Goal: Task Accomplishment & Management: Use online tool/utility

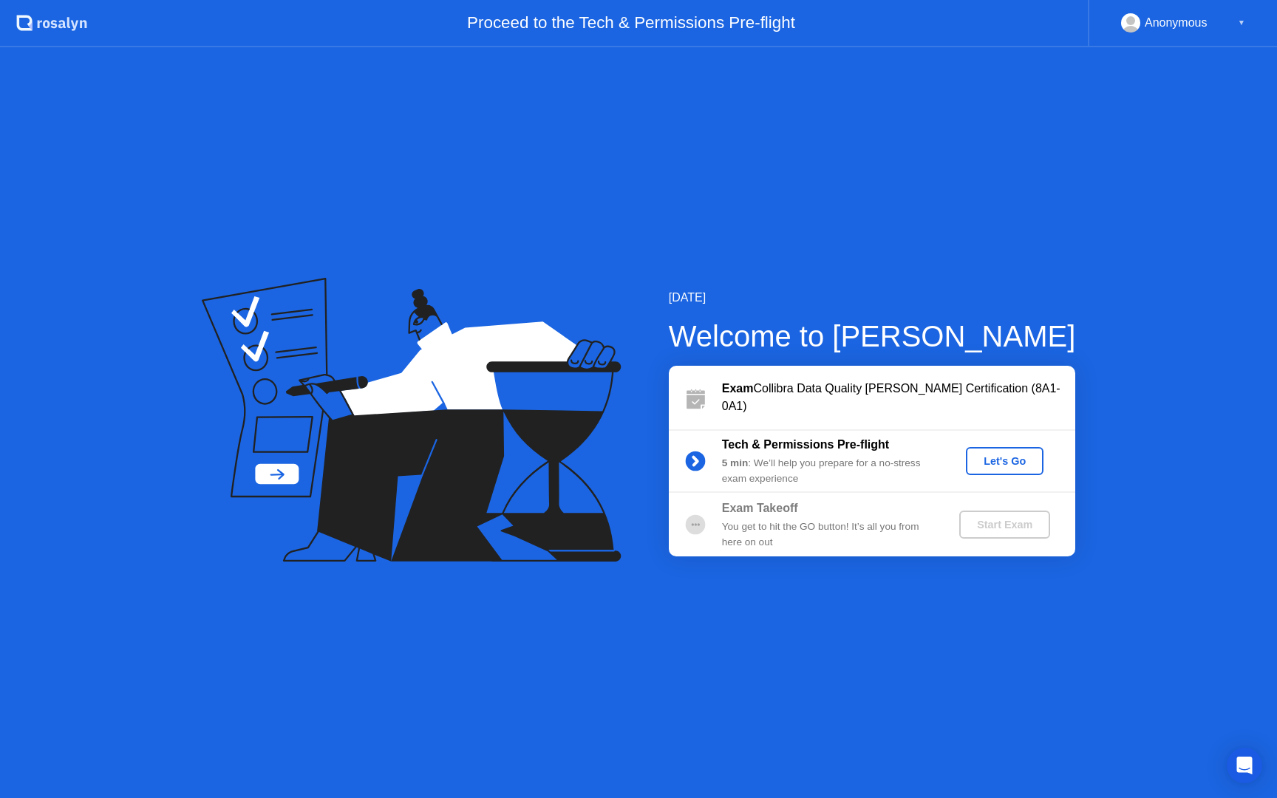
click at [1002, 459] on div "Let's Go" at bounding box center [1004, 461] width 66 height 12
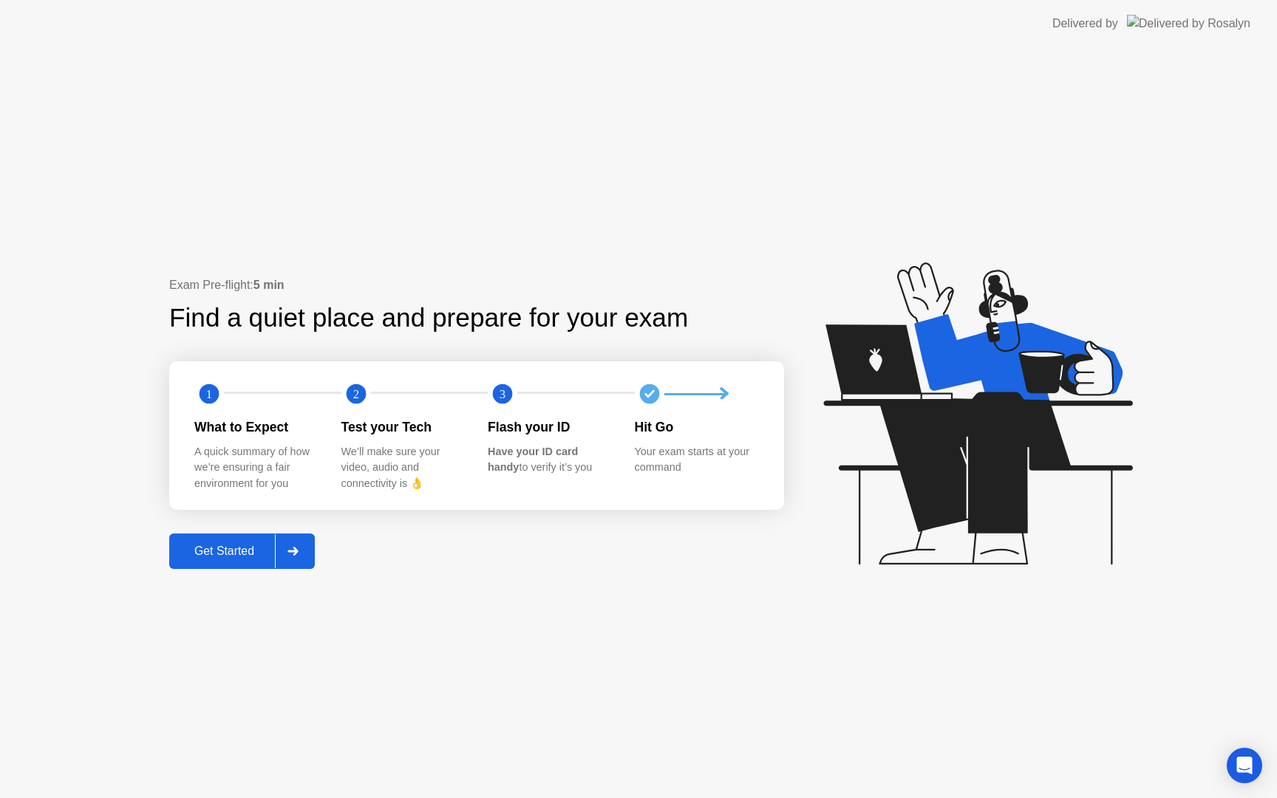
click at [228, 551] on div "Get Started" at bounding box center [224, 550] width 101 height 13
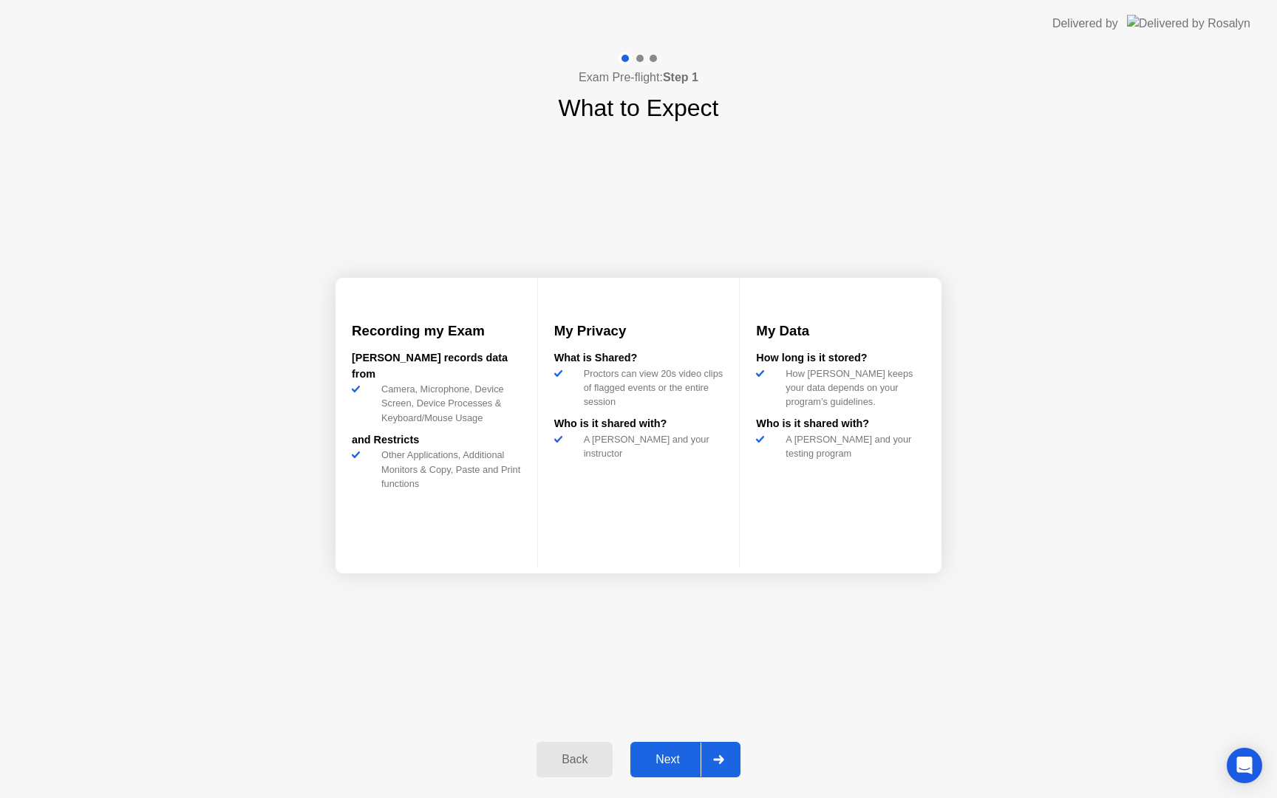
click at [664, 755] on div "Next" at bounding box center [668, 759] width 66 height 13
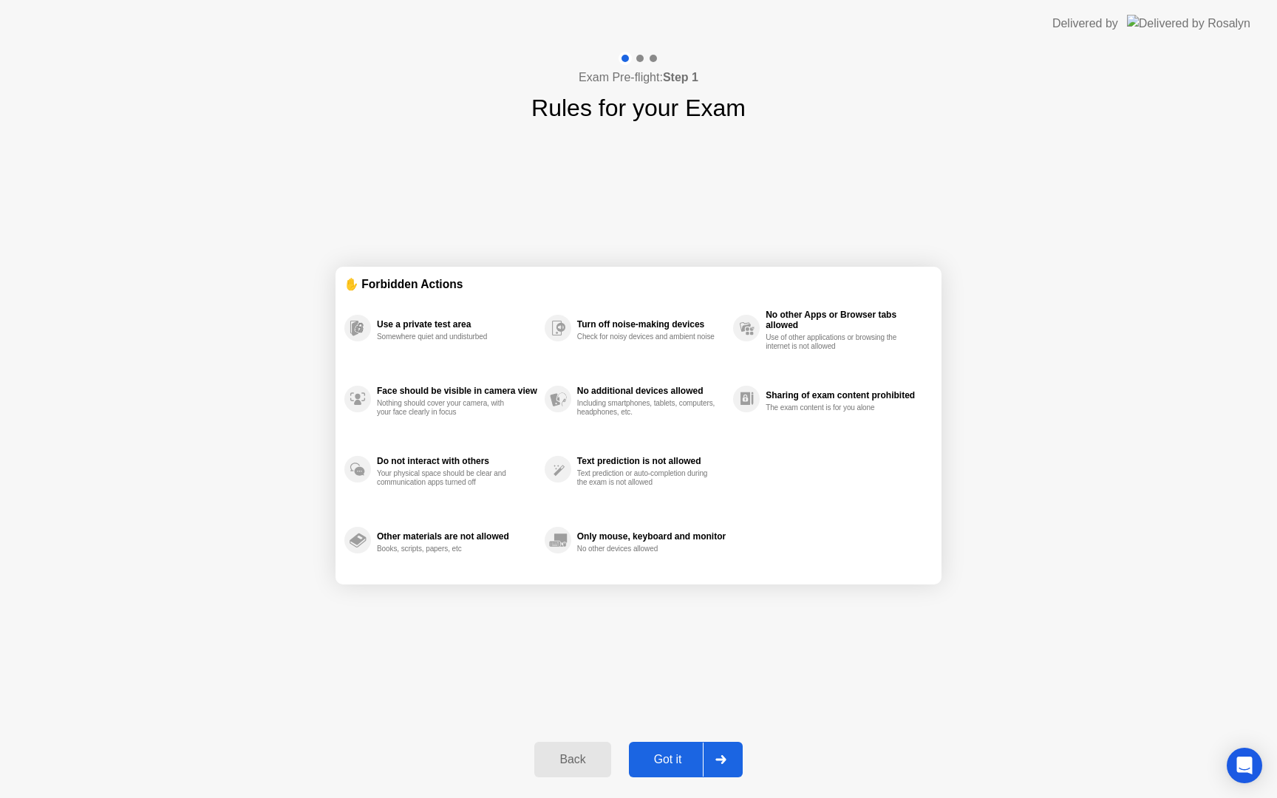
click at [666, 754] on div "Got it" at bounding box center [667, 759] width 69 height 13
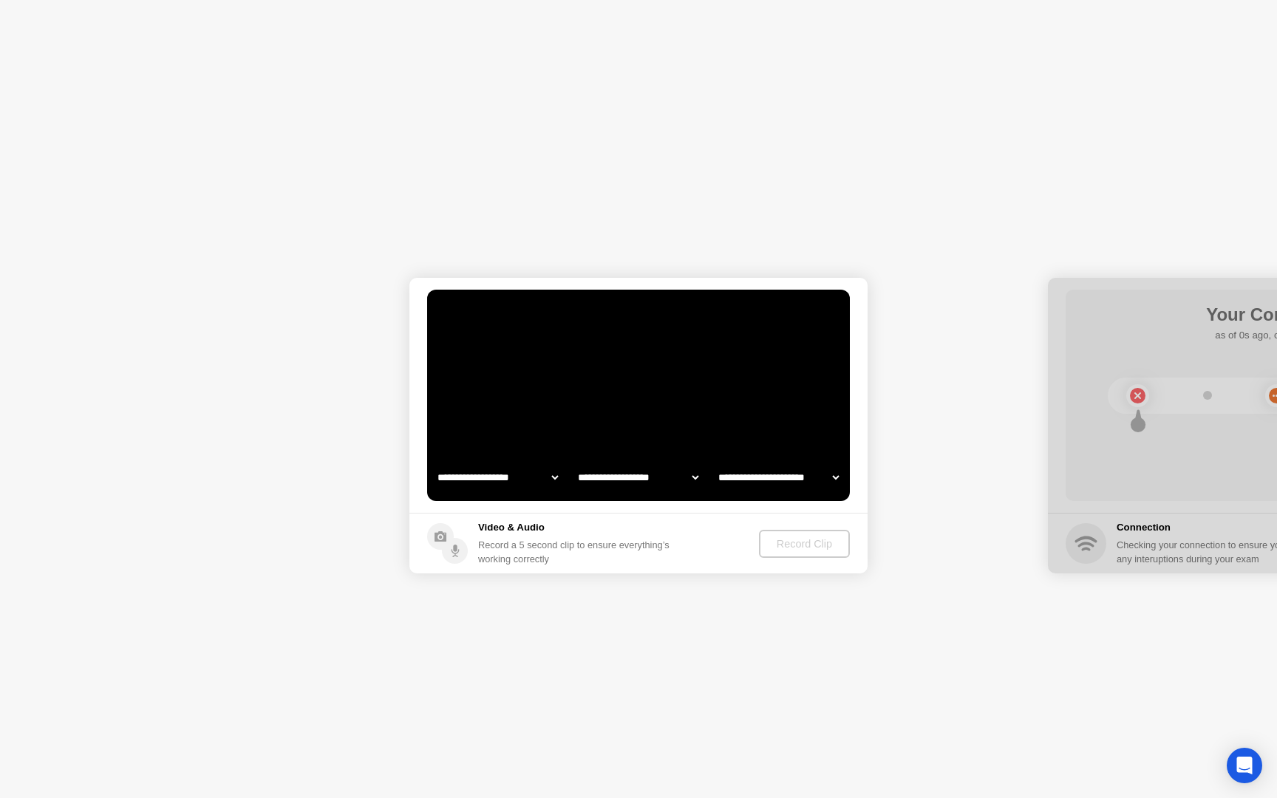
select select "**********"
select select "*******"
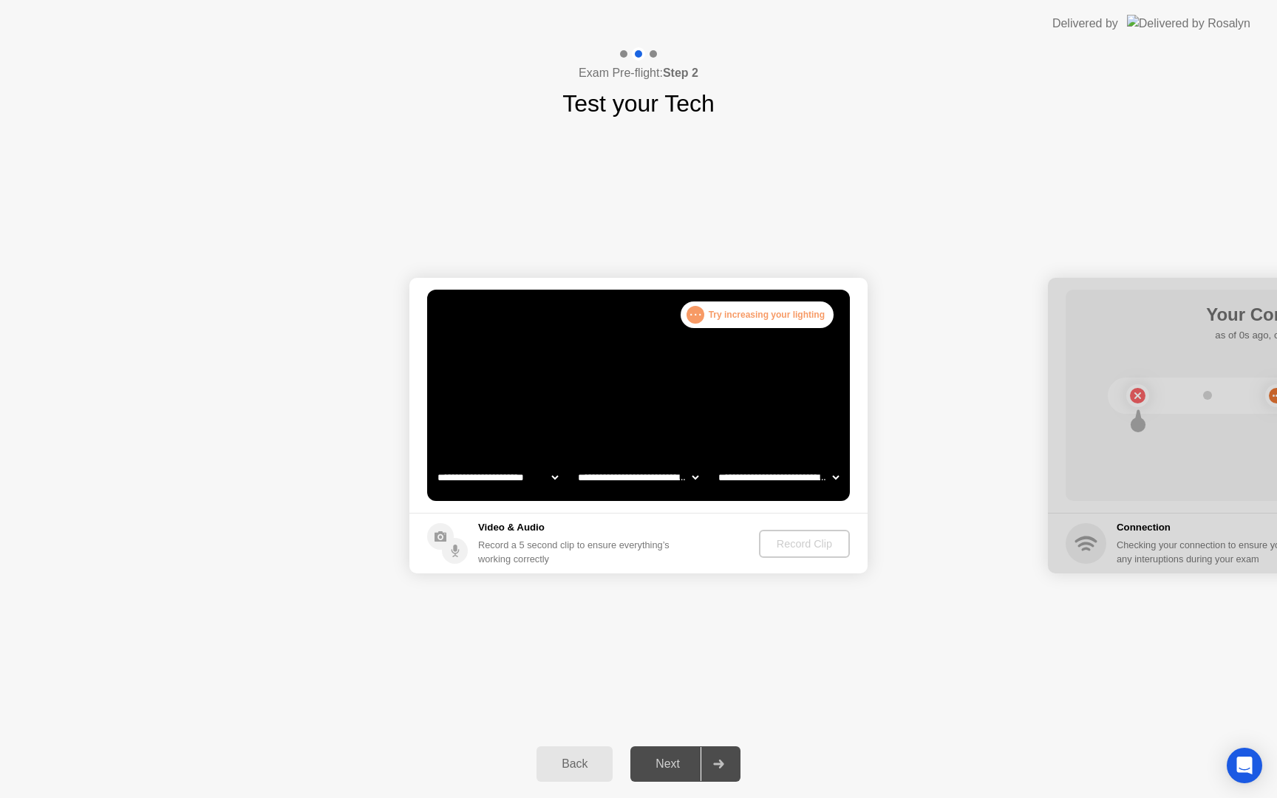
click at [646, 370] on video at bounding box center [638, 395] width 423 height 211
select select "**********"
click at [574, 770] on div "Back" at bounding box center [574, 763] width 67 height 13
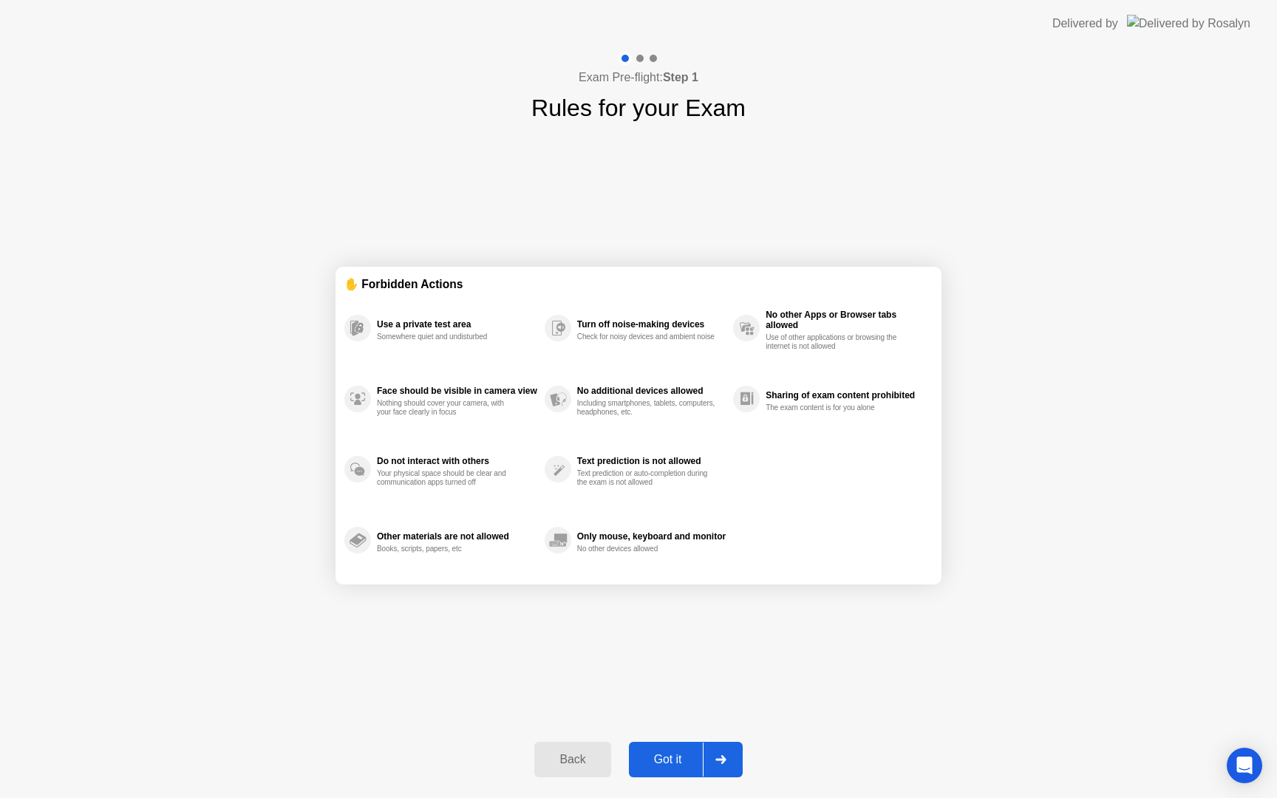
click at [681, 753] on div "Got it" at bounding box center [667, 759] width 69 height 13
select select "**********"
select select "*******"
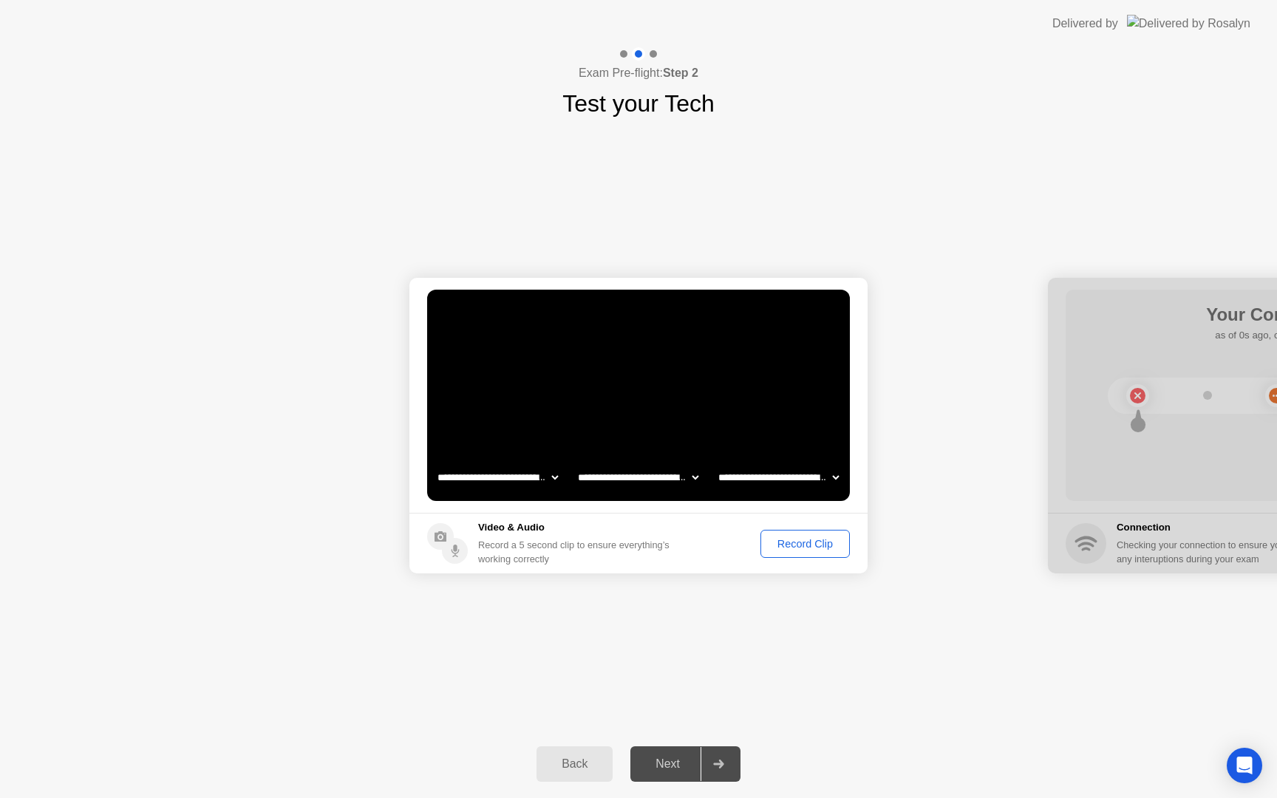
click at [800, 541] on div "Record Clip" at bounding box center [804, 544] width 79 height 12
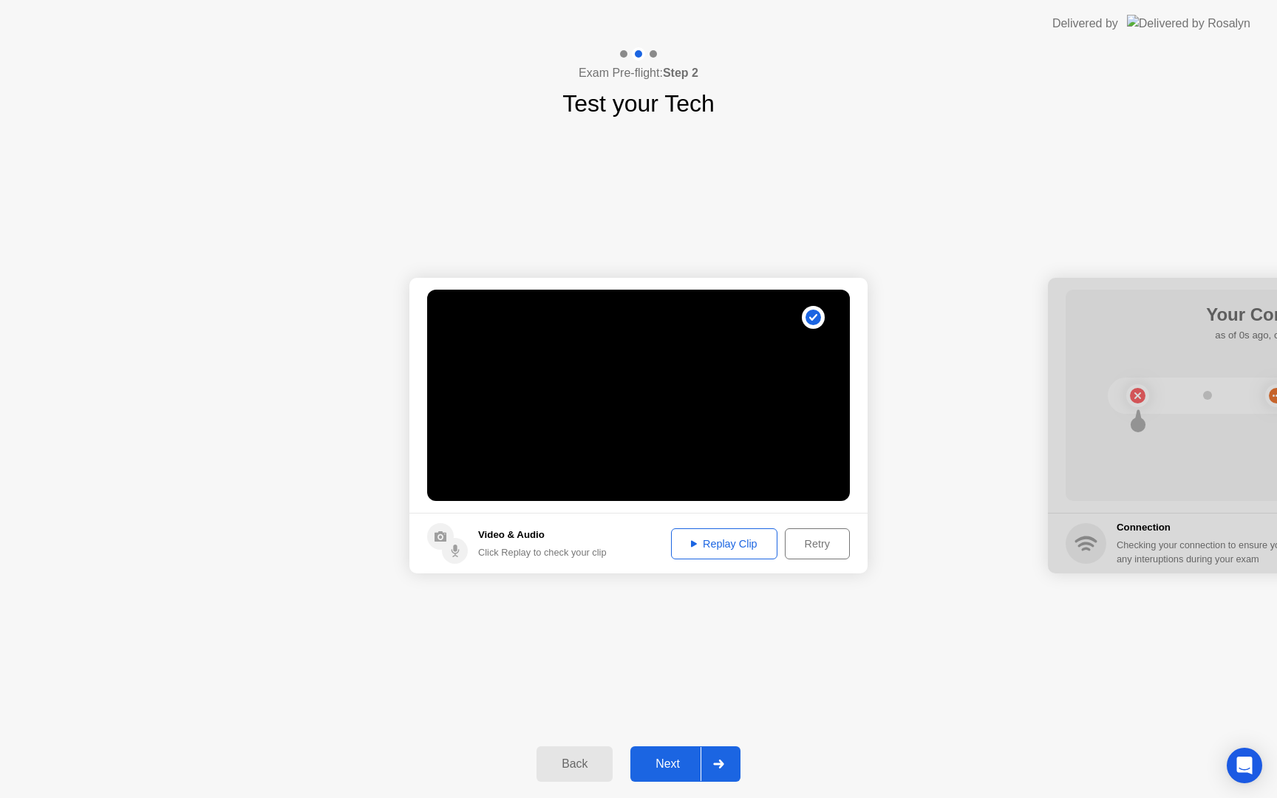
click at [678, 759] on div "Next" at bounding box center [668, 763] width 66 height 13
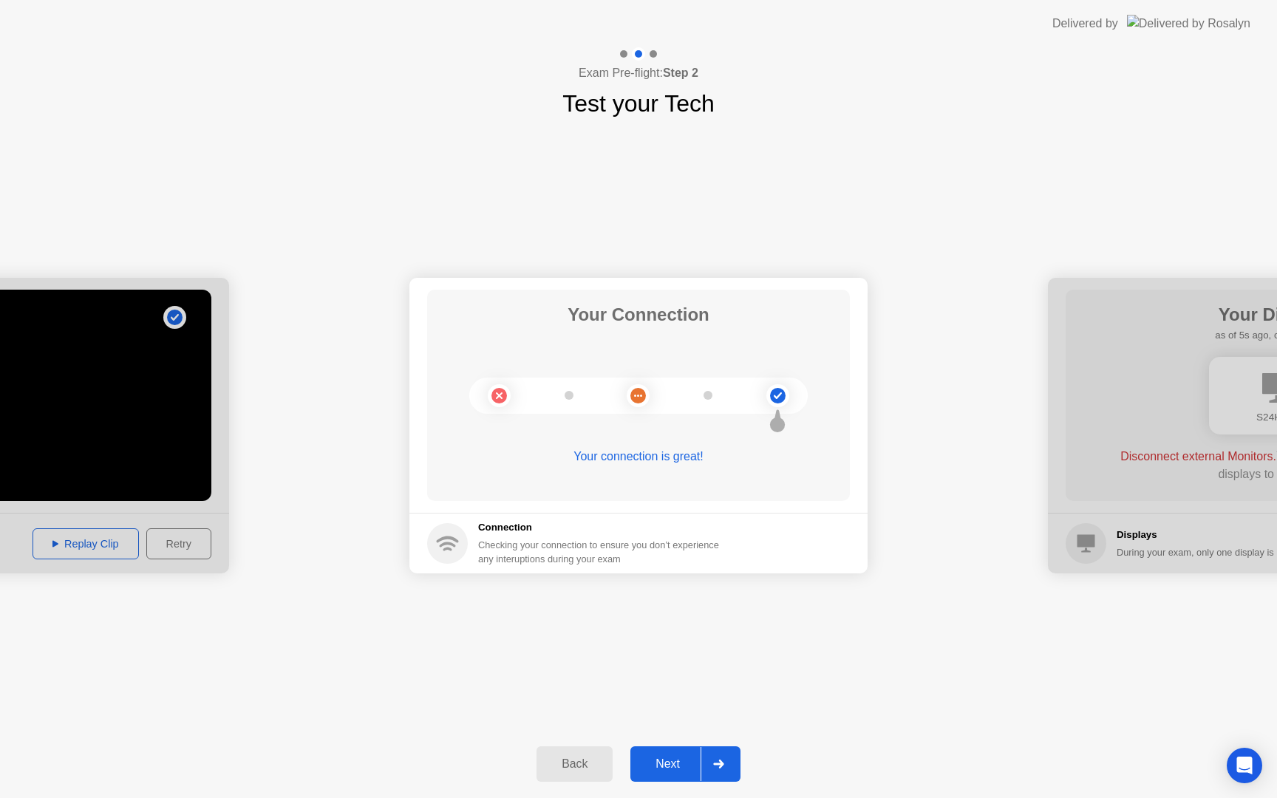
click at [670, 774] on button "Next" at bounding box center [685, 763] width 110 height 35
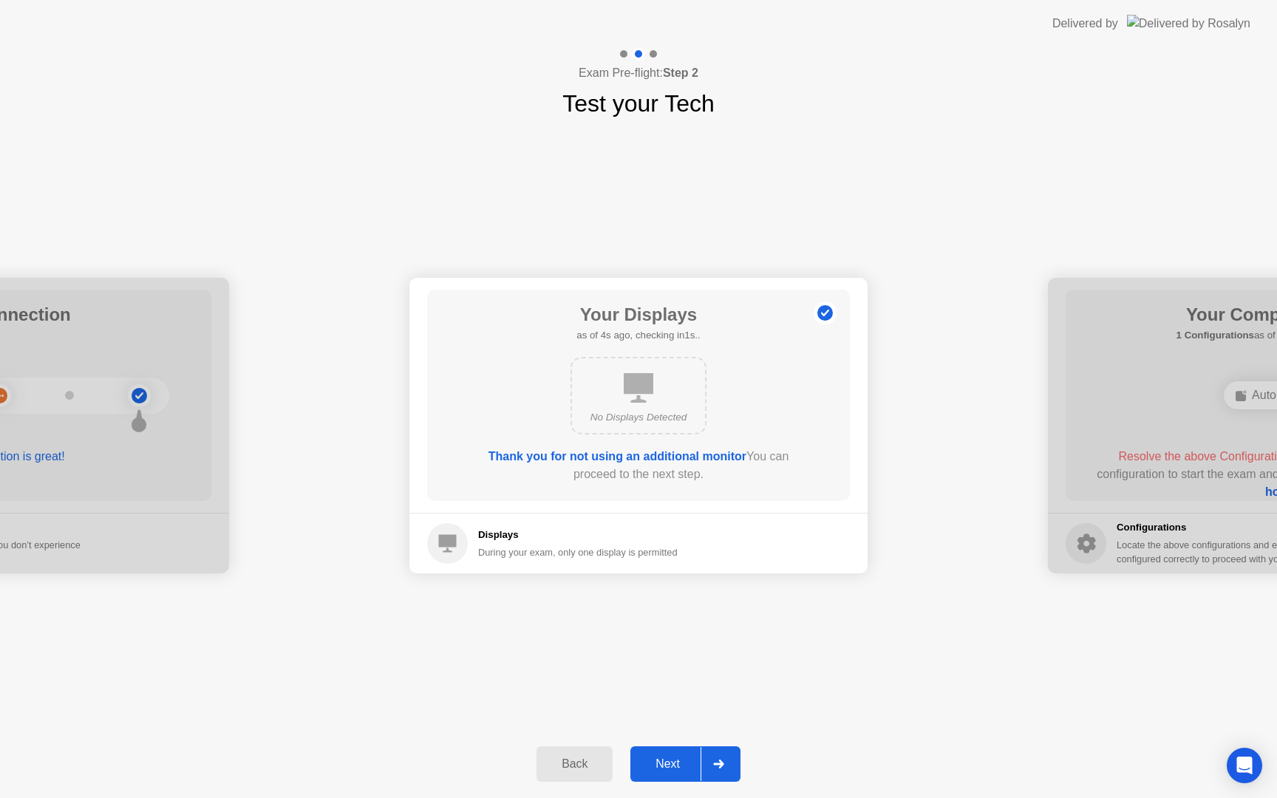
click at [677, 765] on div "Next" at bounding box center [668, 763] width 66 height 13
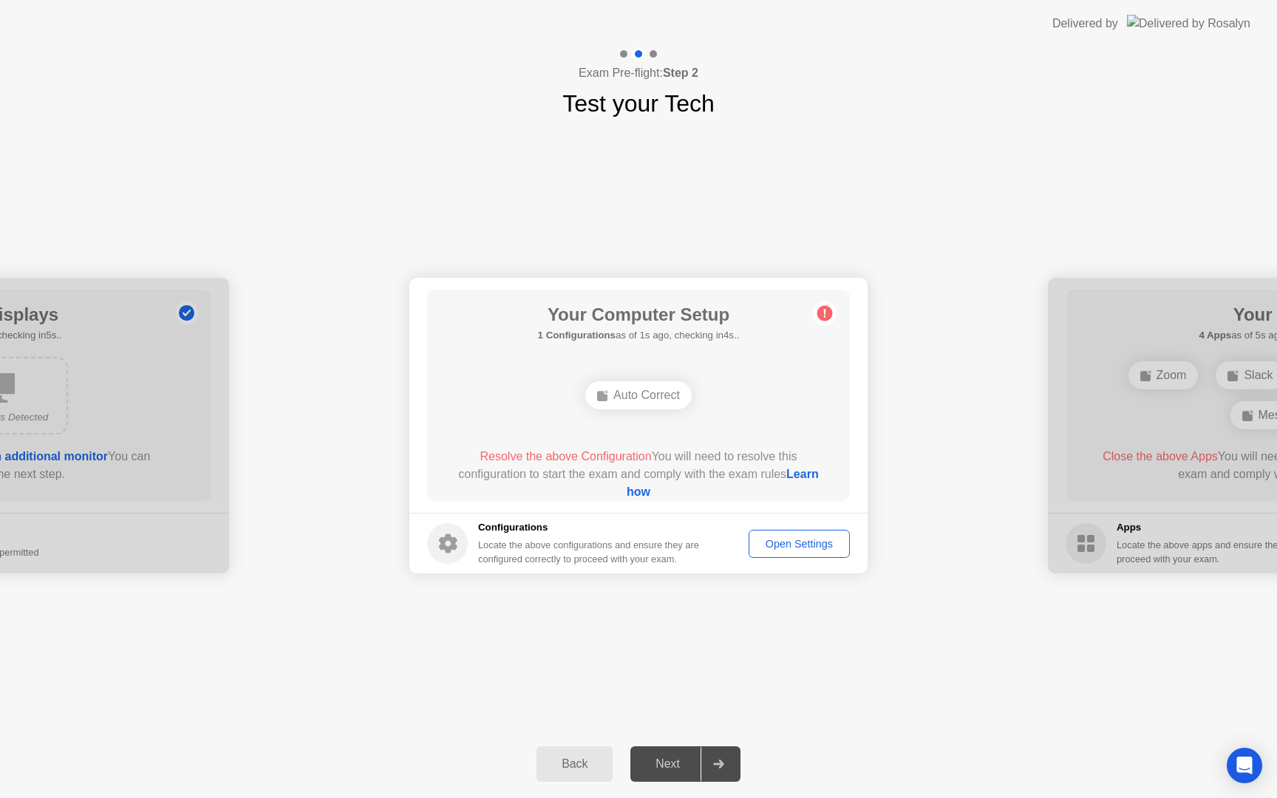
click at [630, 393] on div "Auto Correct" at bounding box center [638, 395] width 106 height 28
click at [802, 541] on div "Open Settings" at bounding box center [799, 544] width 91 height 12
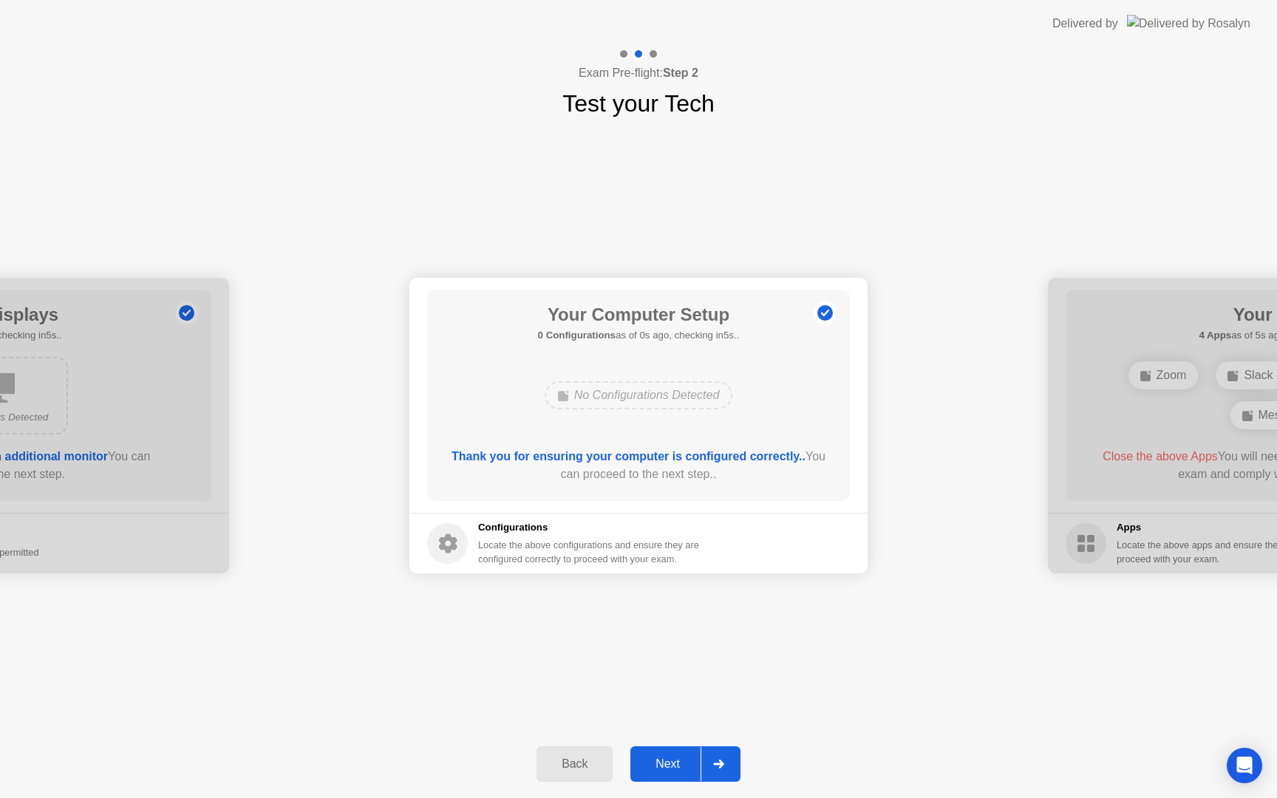
click at [685, 768] on div "Next" at bounding box center [668, 763] width 66 height 13
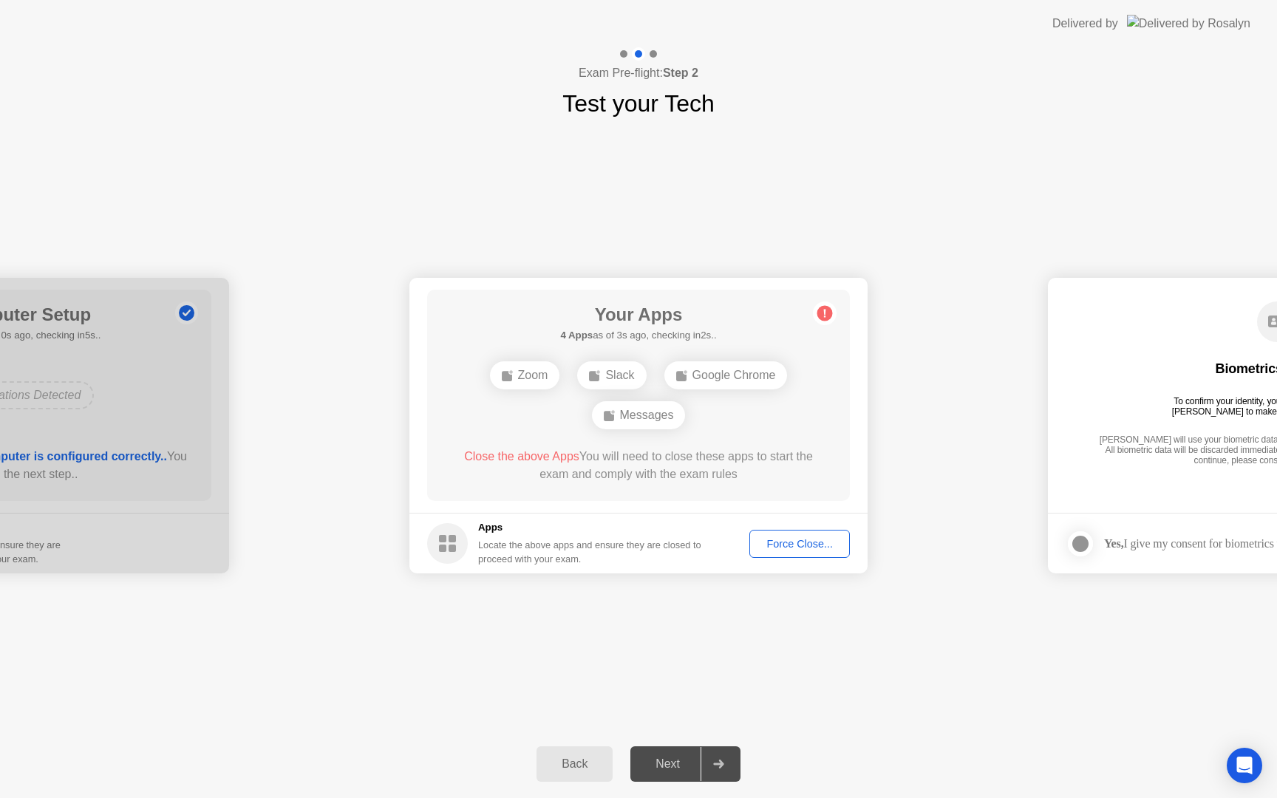
click at [1127, 115] on div "Exam Pre-flight: Step 2 Test your Tech" at bounding box center [638, 84] width 1277 height 74
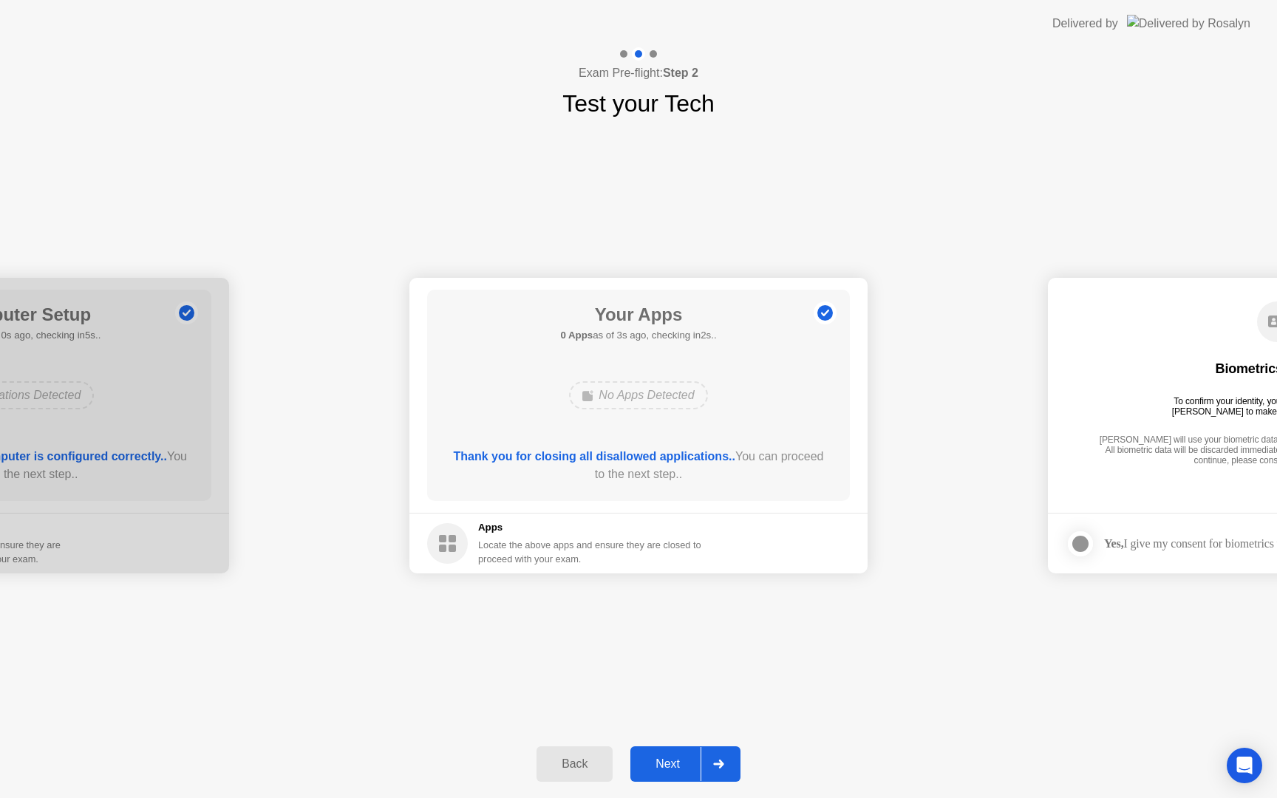
click at [663, 759] on div "Next" at bounding box center [668, 763] width 66 height 13
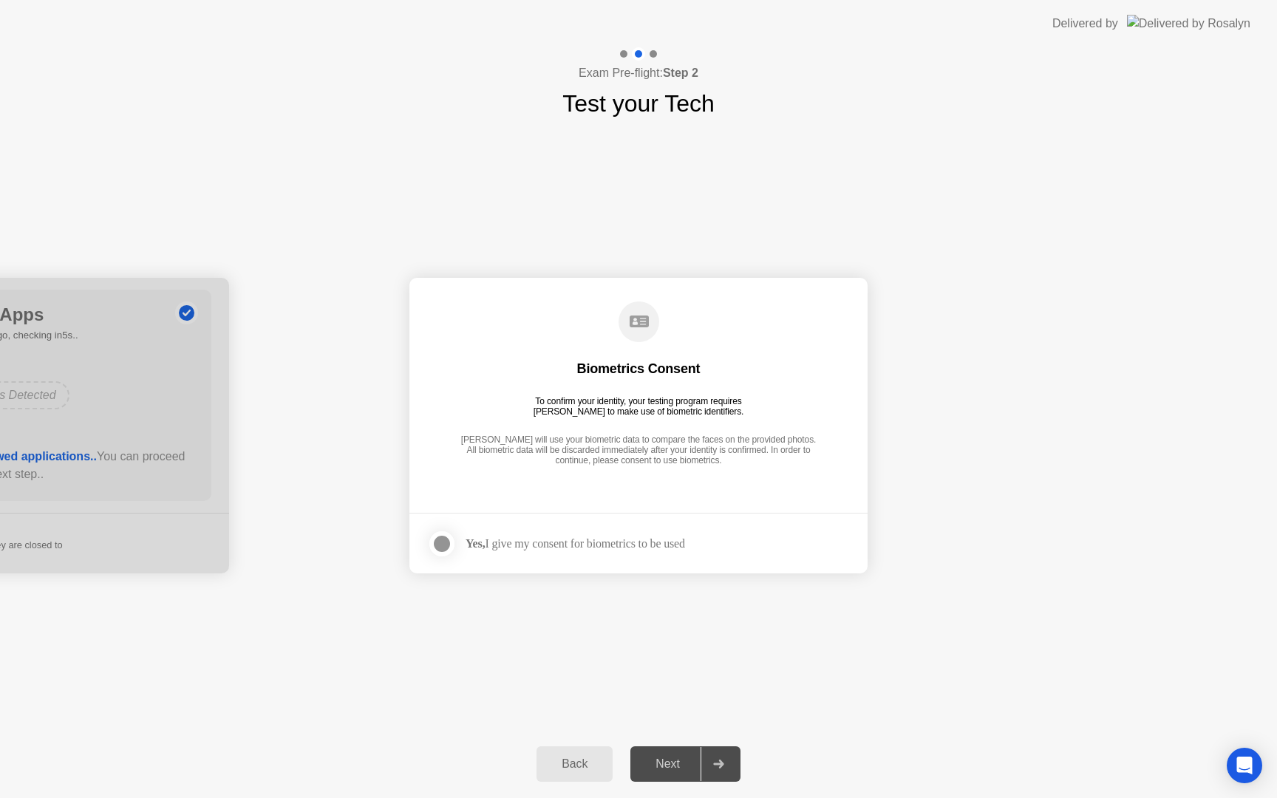
click at [444, 542] on div at bounding box center [442, 544] width 18 height 18
click at [684, 757] on div "Next" at bounding box center [668, 763] width 66 height 13
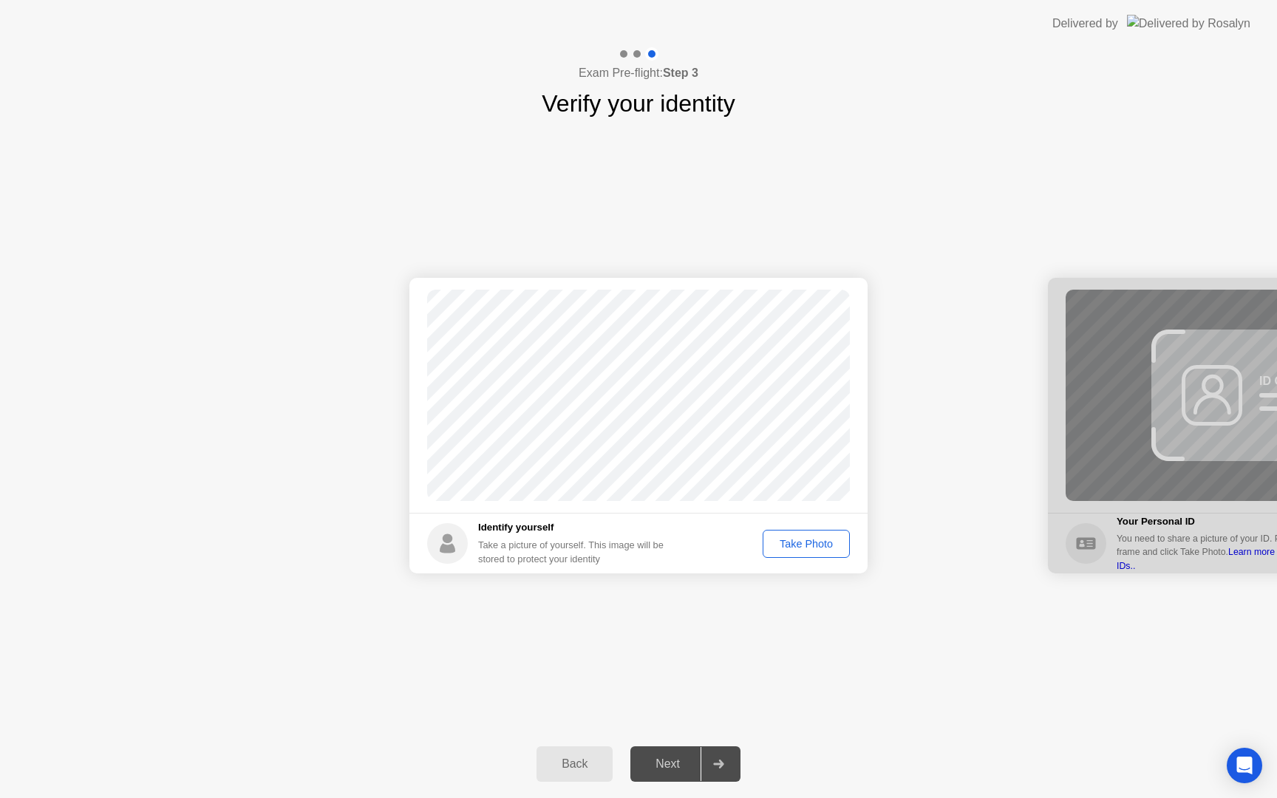
click at [807, 540] on div "Take Photo" at bounding box center [806, 544] width 77 height 12
click at [672, 766] on div "Next" at bounding box center [668, 763] width 66 height 13
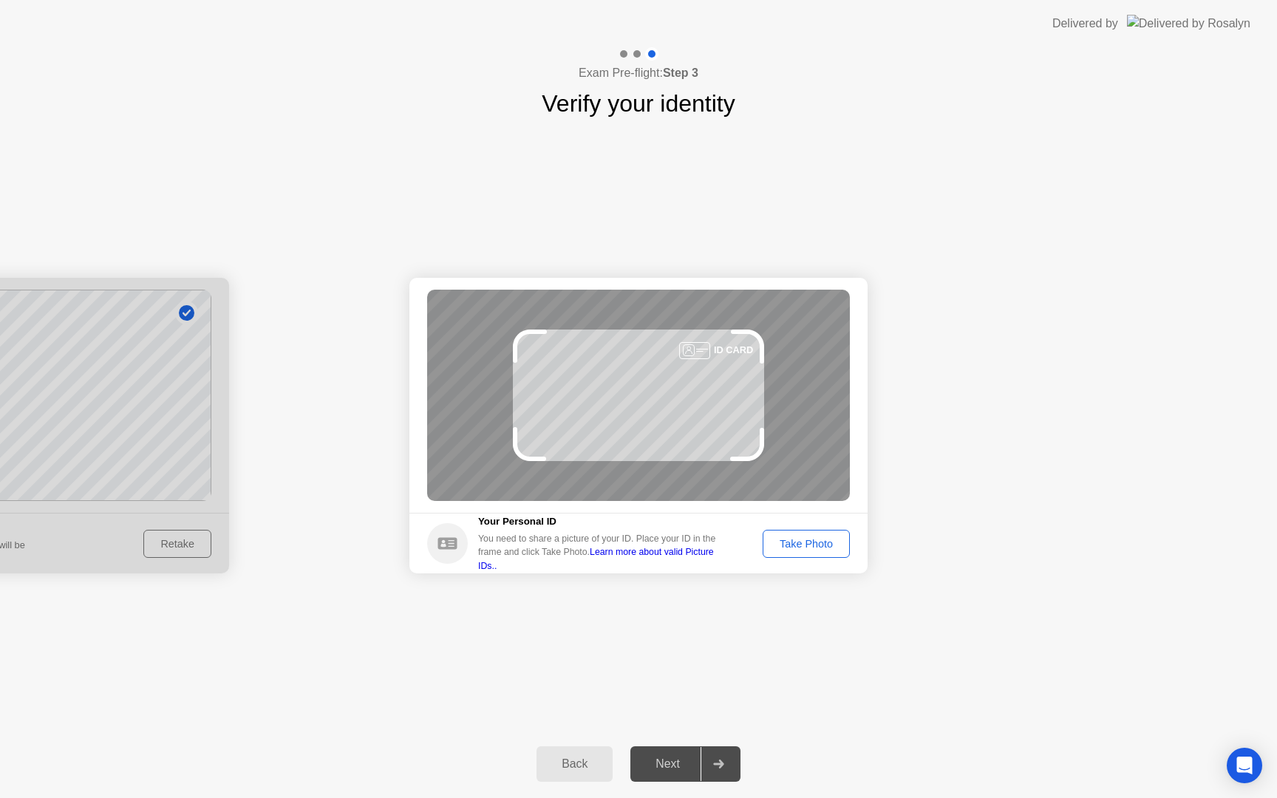
click at [785, 538] on div "Take Photo" at bounding box center [806, 544] width 77 height 12
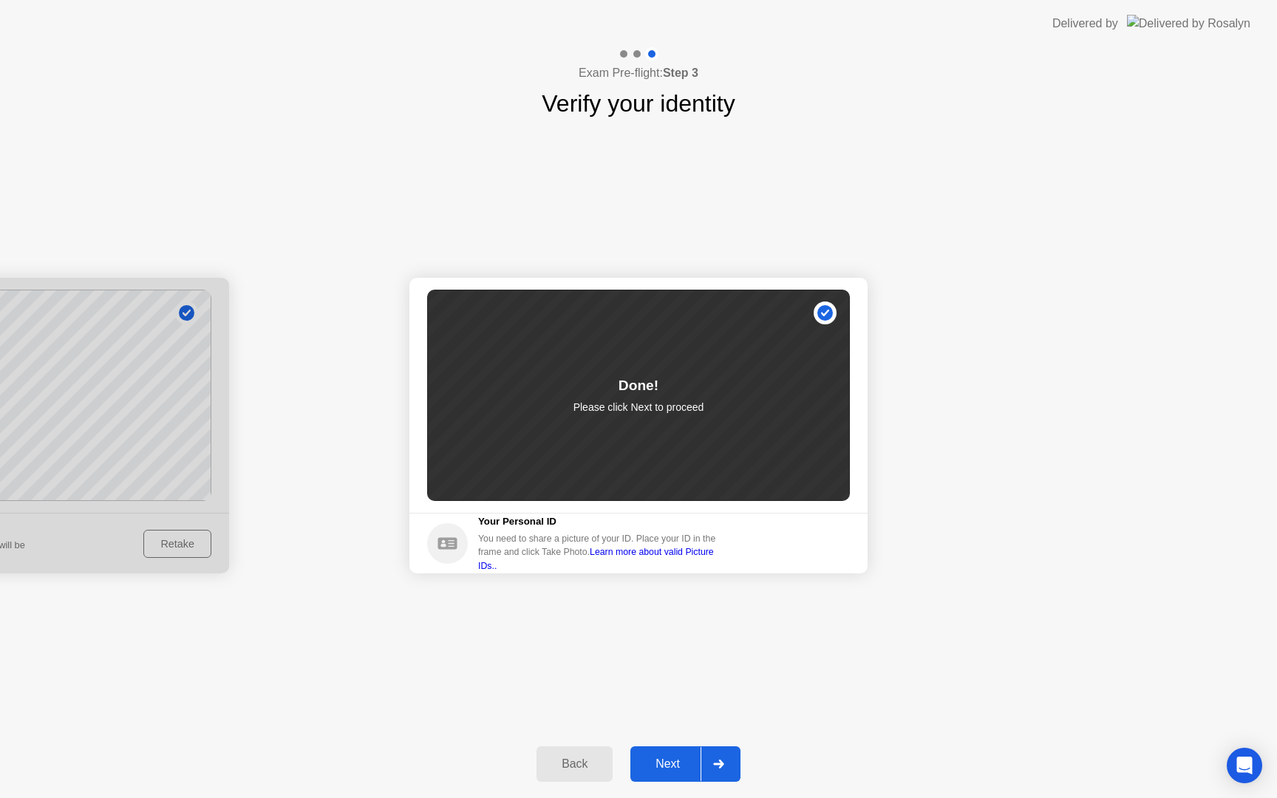
click at [657, 748] on button "Next" at bounding box center [685, 763] width 110 height 35
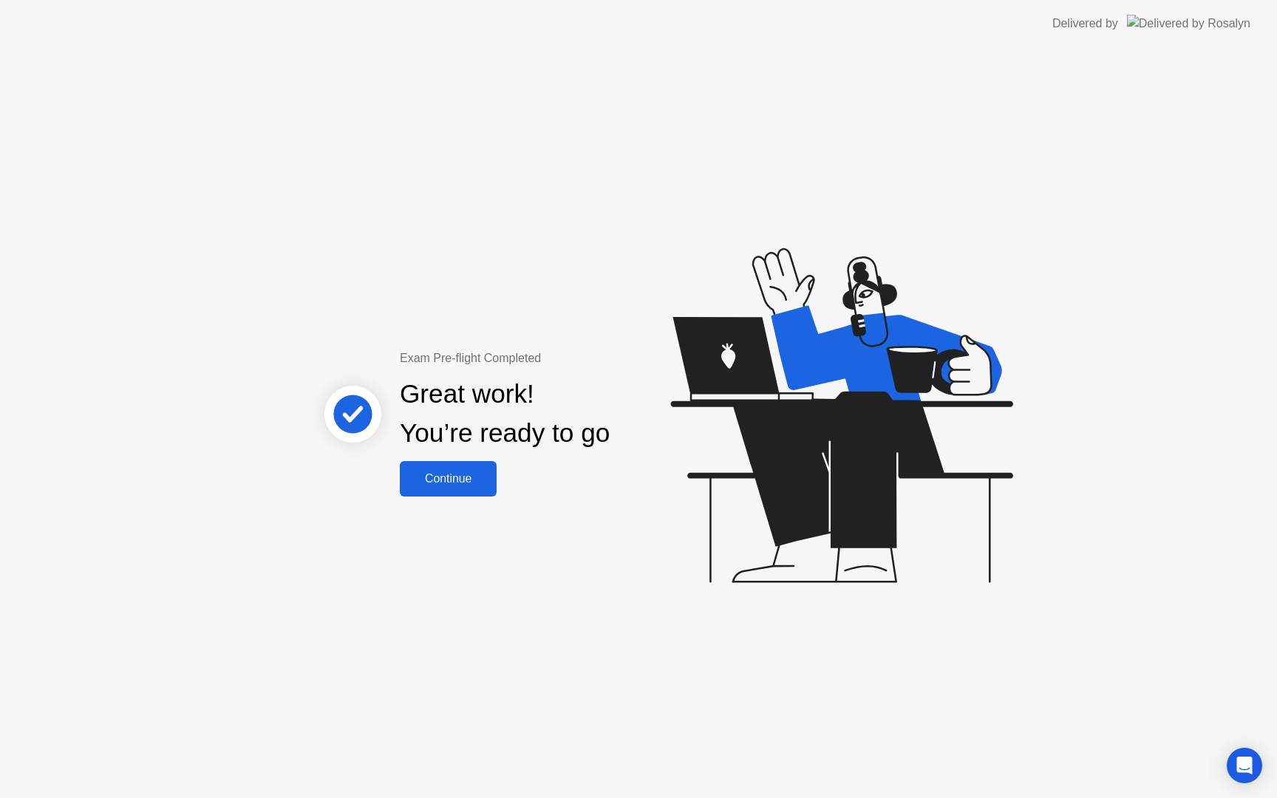
click at [459, 482] on div "Continue" at bounding box center [448, 478] width 88 height 13
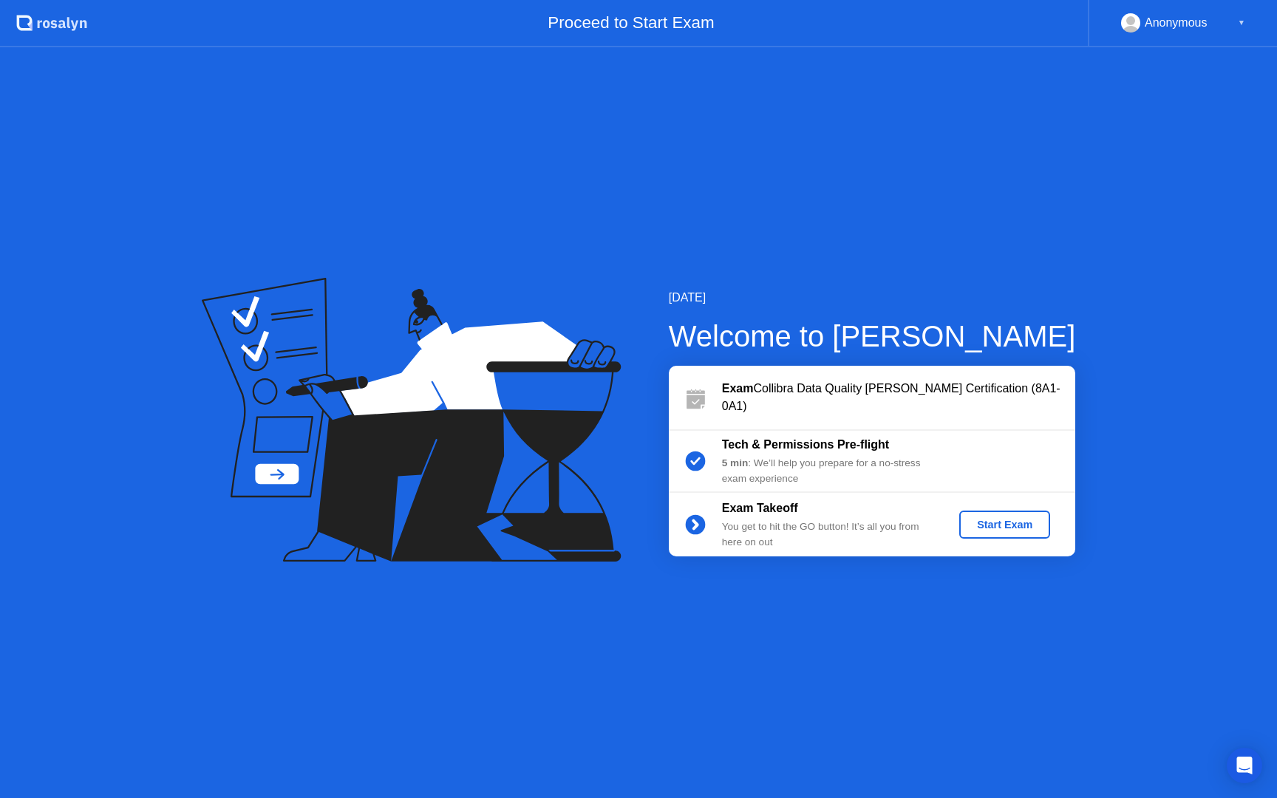
click at [987, 520] on div "Start Exam" at bounding box center [1004, 525] width 79 height 12
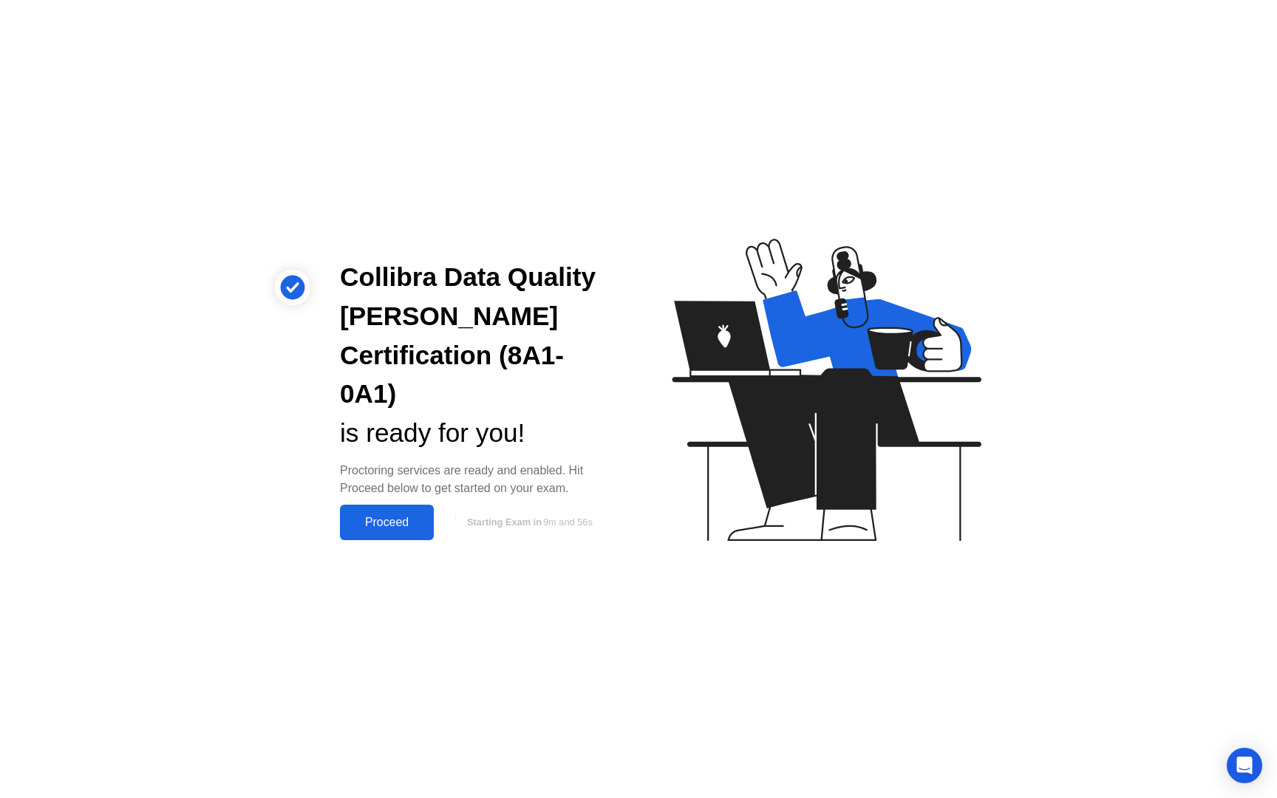
click at [392, 516] on div "Proceed" at bounding box center [386, 522] width 85 height 13
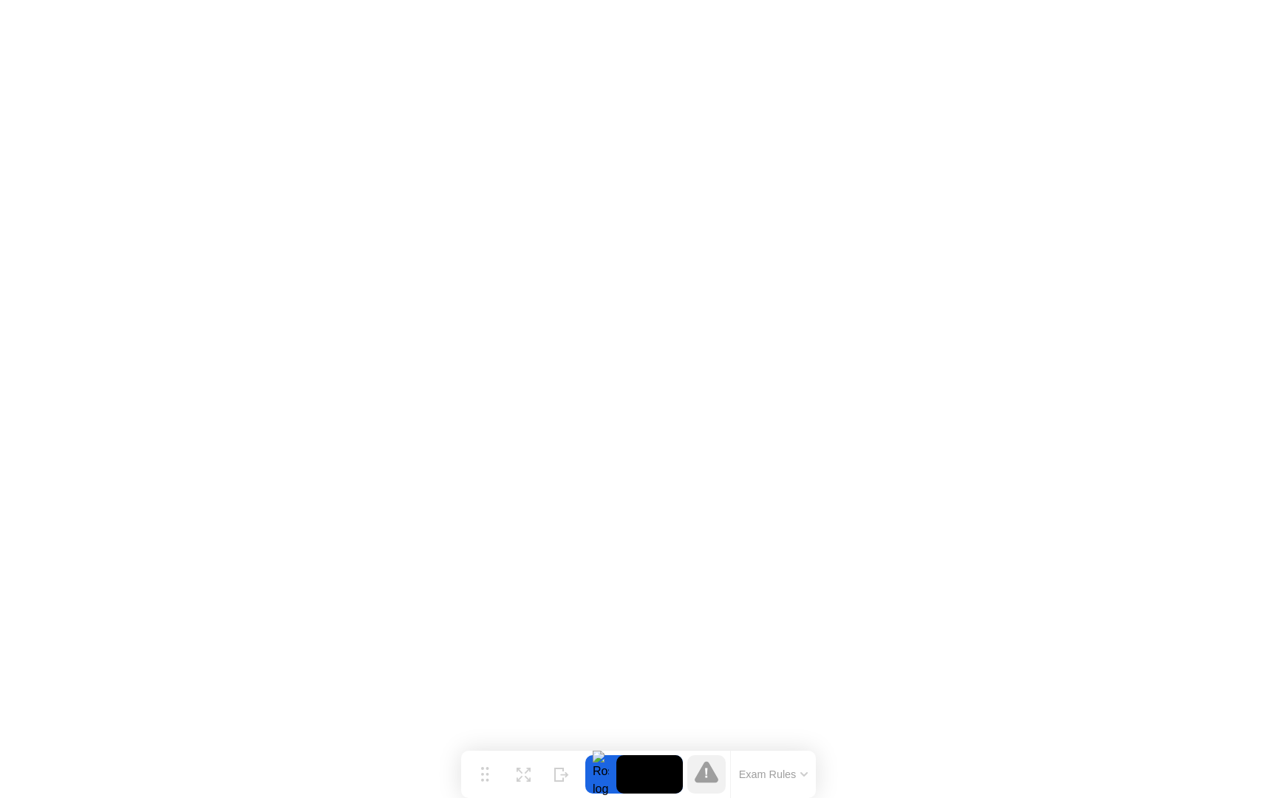
click at [710, 776] on icon at bounding box center [706, 771] width 24 height 21
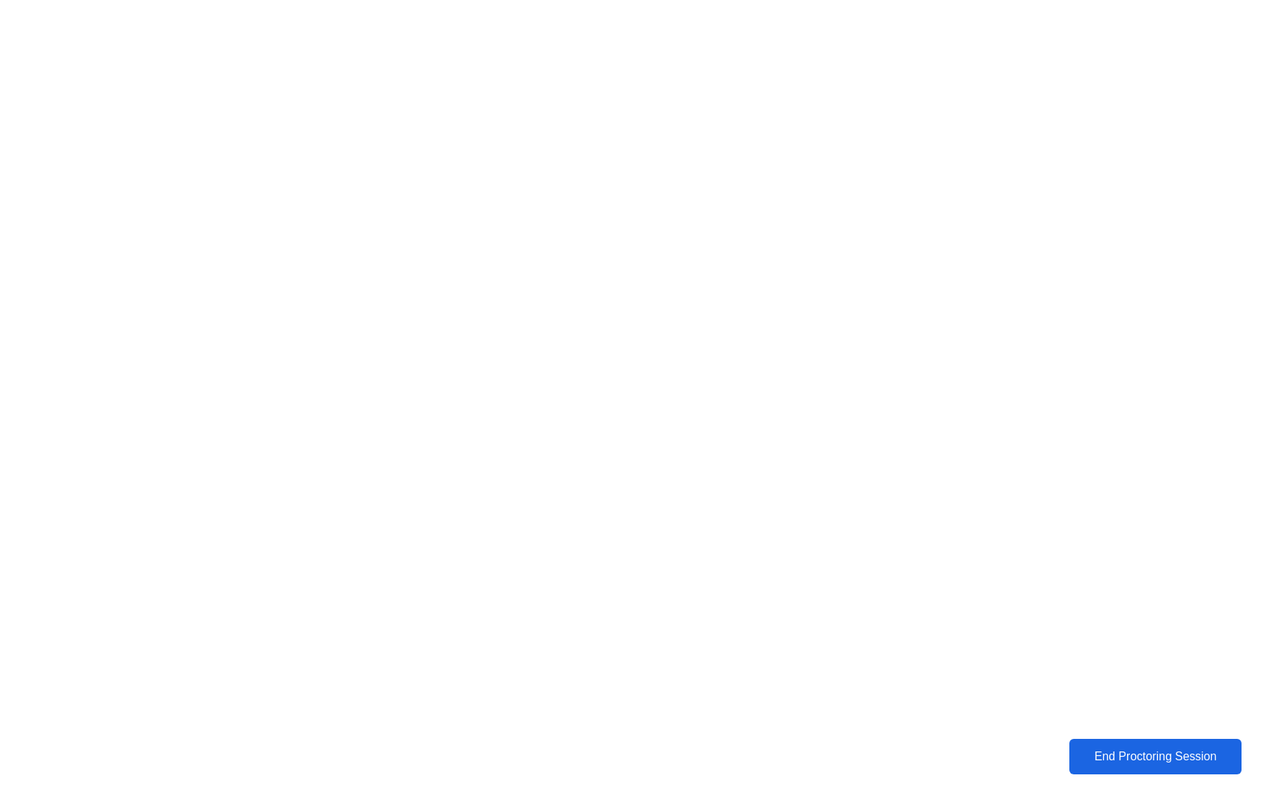
click at [1159, 756] on div "End Proctoring Session" at bounding box center [1155, 756] width 166 height 13
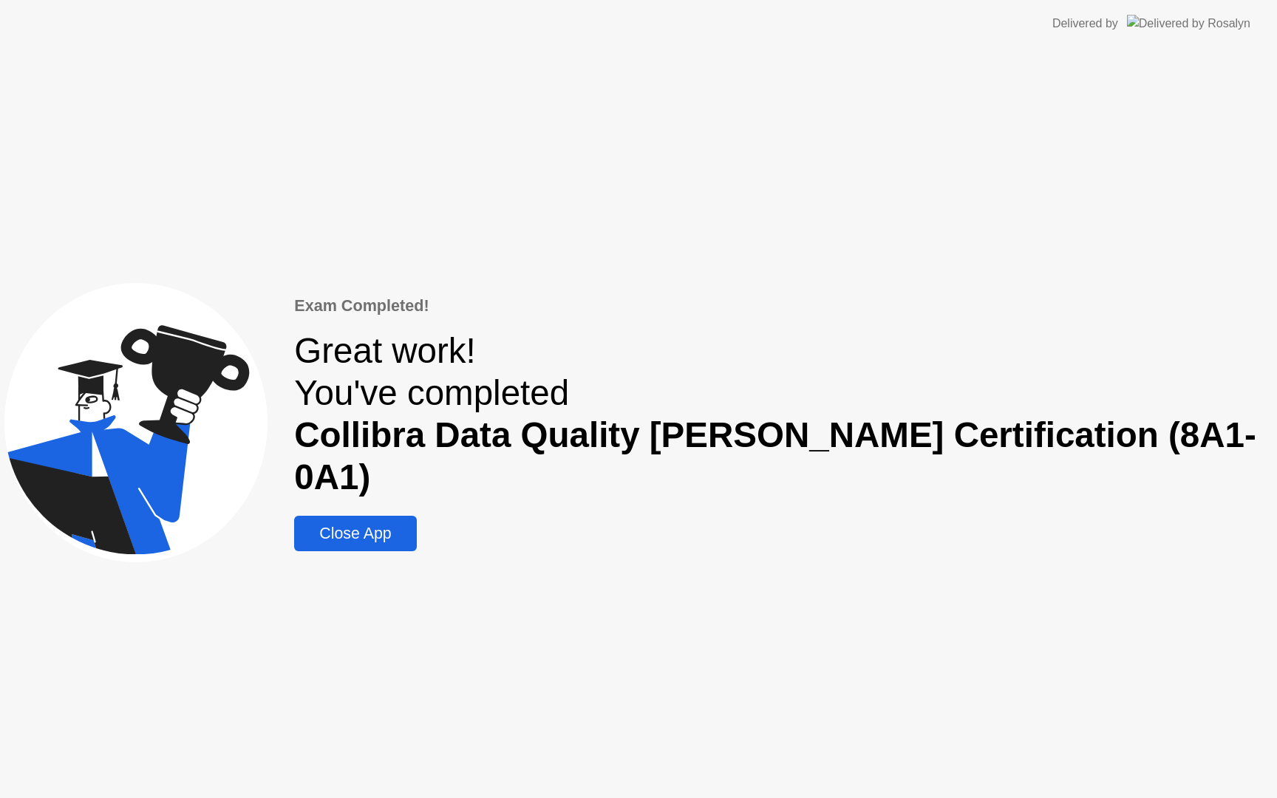
click at [411, 525] on div "Close App" at bounding box center [354, 534] width 113 height 18
